Goal: Task Accomplishment & Management: Manage account settings

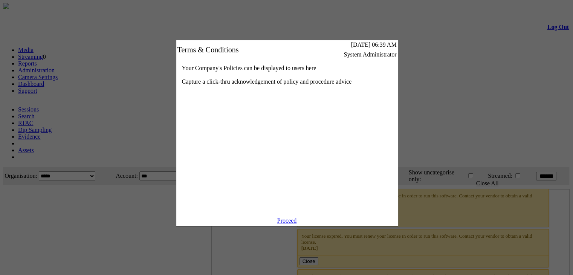
click at [284, 224] on link "Proceed" at bounding box center [287, 220] width 20 height 6
click at [282, 224] on link "Proceed" at bounding box center [287, 220] width 20 height 6
click at [279, 224] on link "Proceed" at bounding box center [287, 220] width 20 height 6
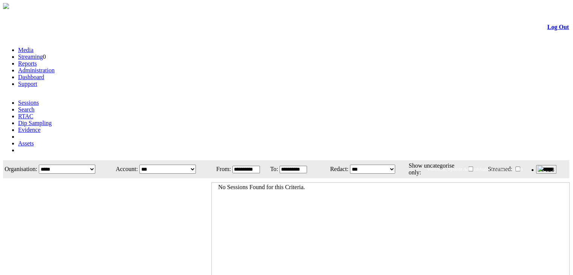
click at [55, 67] on link "Administration" at bounding box center [36, 70] width 37 height 6
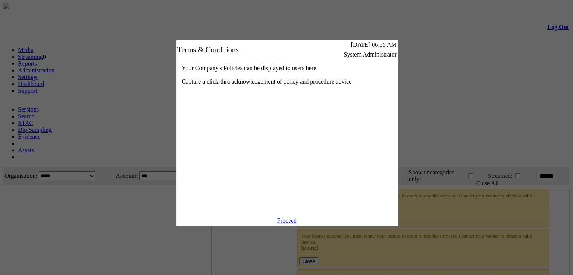
click at [283, 224] on link "Proceed" at bounding box center [287, 220] width 20 height 6
click at [192, 180] on div "Your Company's Policies can be displayed to users here Capture a click-thru ack…" at bounding box center [286, 138] width 221 height 158
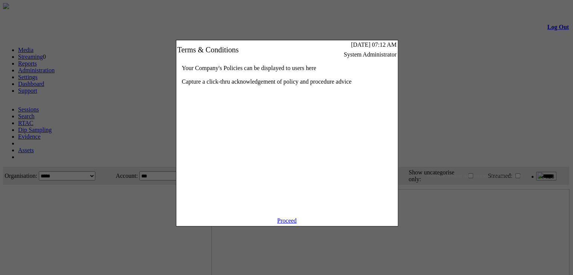
click at [282, 224] on link "Proceed" at bounding box center [287, 220] width 20 height 6
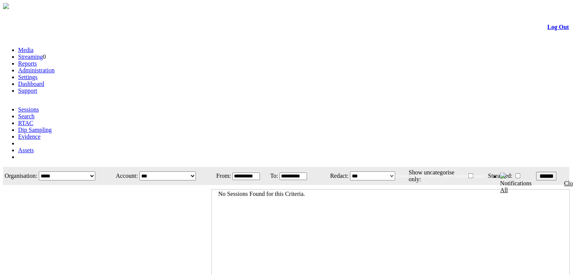
click at [55, 67] on link "Administration" at bounding box center [36, 70] width 37 height 6
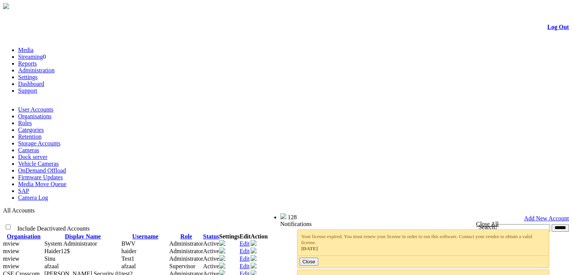
click at [39, 147] on link "Cameras" at bounding box center [28, 150] width 21 height 6
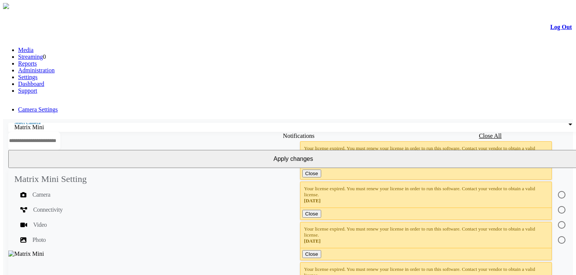
click at [55, 106] on link "Camera Settings" at bounding box center [38, 109] width 40 height 6
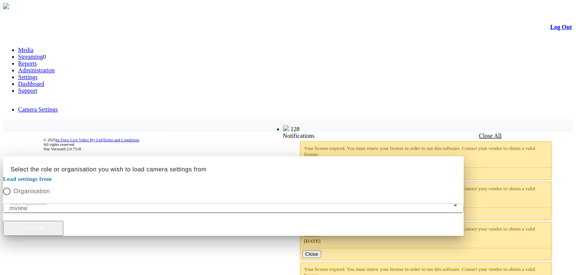
click at [63, 221] on button "Continue" at bounding box center [33, 228] width 60 height 15
